Goal: Find specific page/section: Find specific page/section

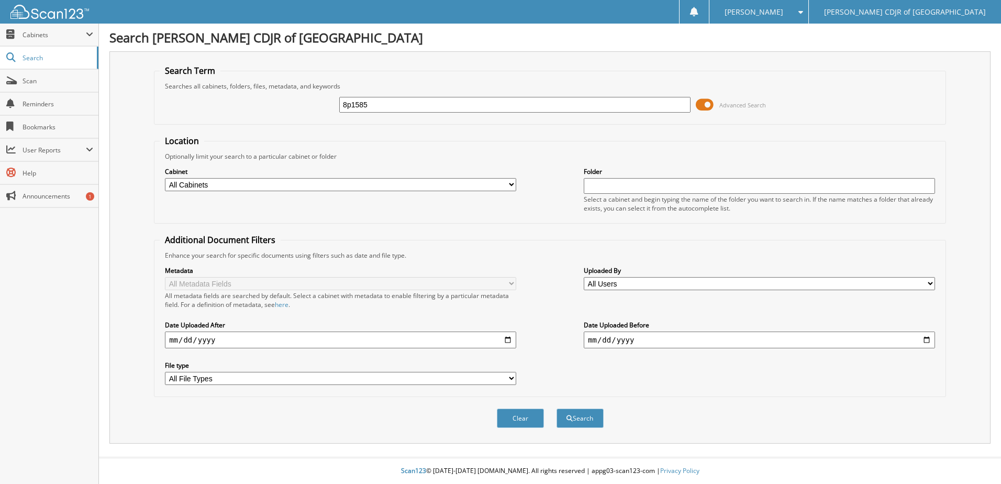
type input "8p1585"
click at [557, 408] on button "Search" at bounding box center [580, 417] width 47 height 19
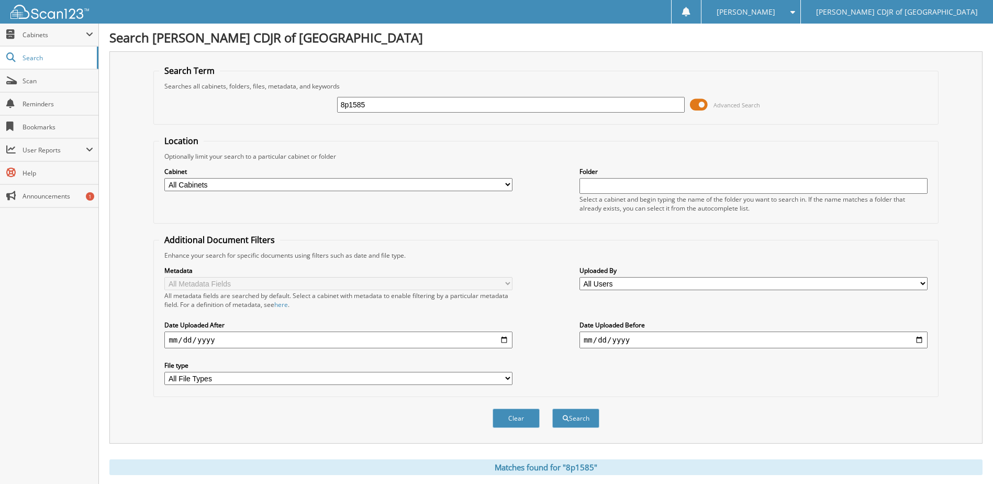
drag, startPoint x: 391, startPoint y: 106, endPoint x: 304, endPoint y: 103, distance: 87.0
click at [304, 103] on div "8p1585 Advanced Search" at bounding box center [545, 105] width 773 height 28
type input "525634"
click at [552, 408] on button "Search" at bounding box center [575, 417] width 47 height 19
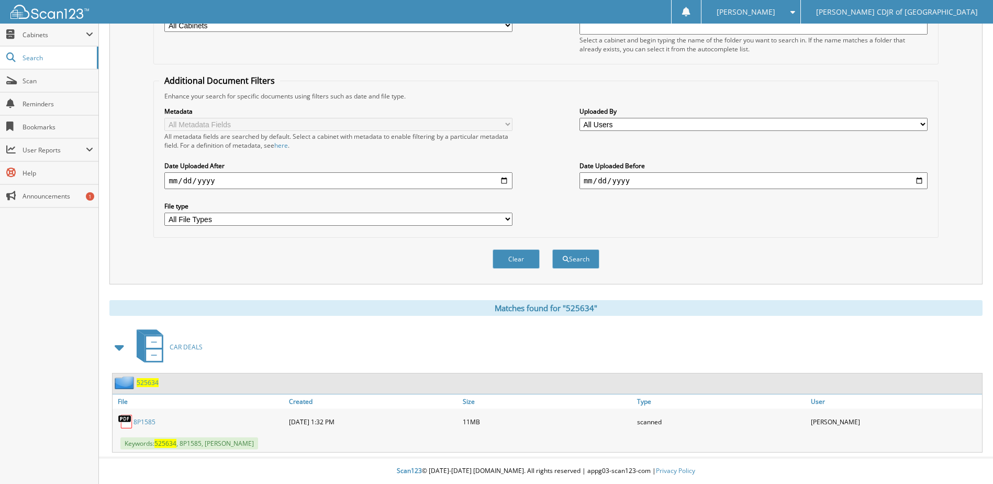
click at [149, 421] on link "8P1585" at bounding box center [145, 421] width 22 height 9
